Goal: Transaction & Acquisition: Purchase product/service

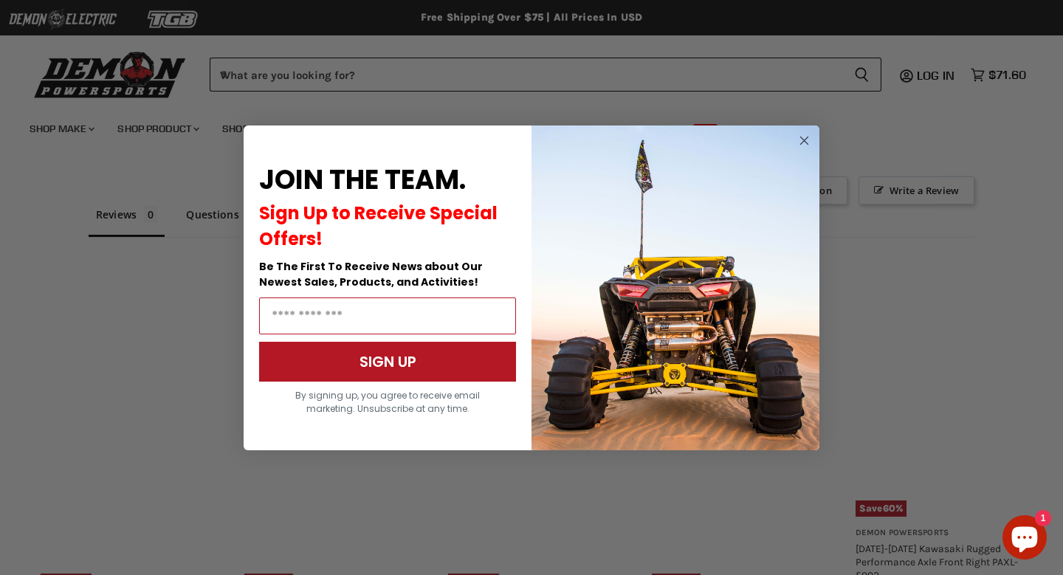
scroll to position [978, 0]
